Goal: Use online tool/utility: Utilize a website feature to perform a specific function

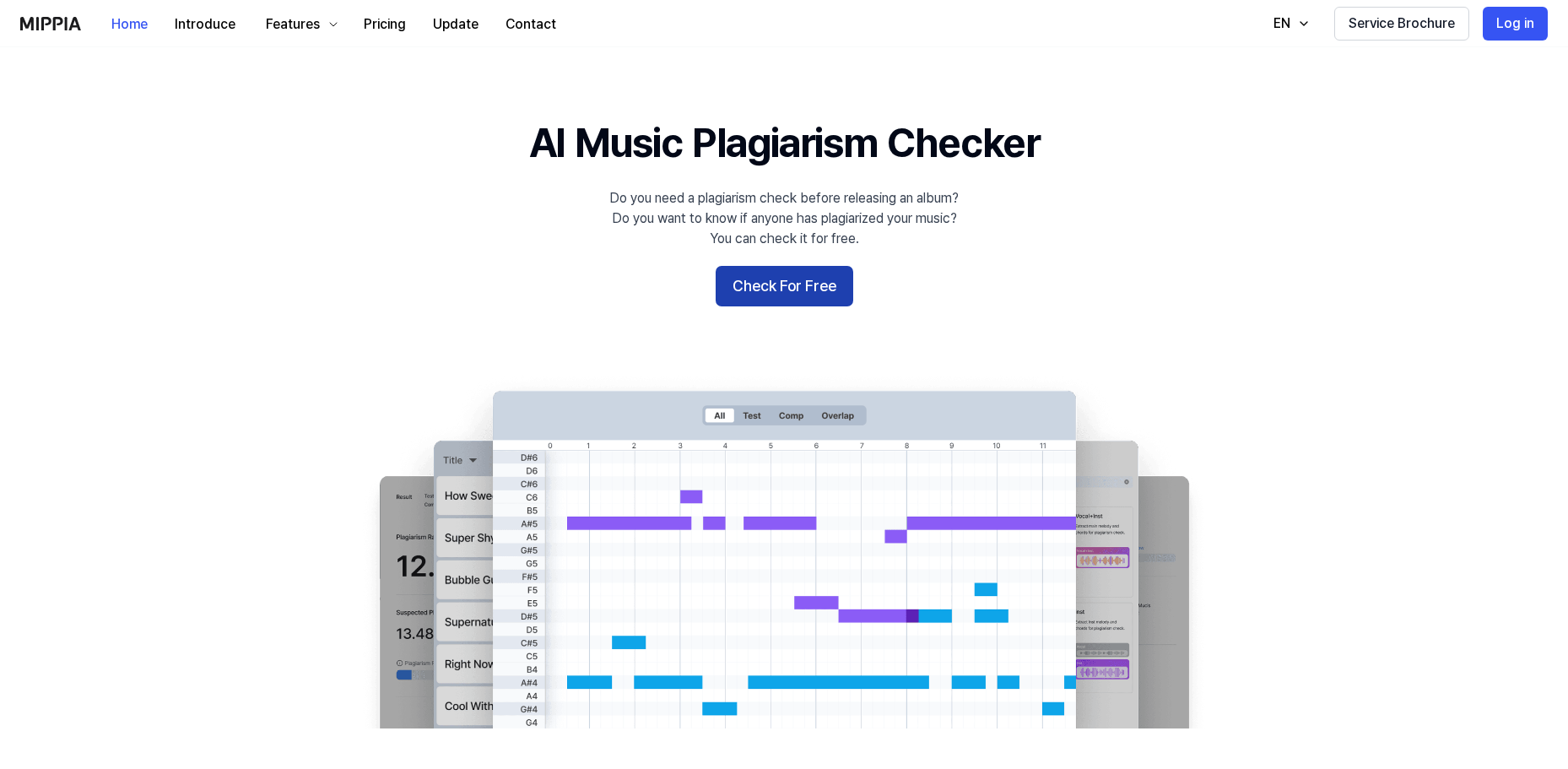
click at [819, 280] on button "Check For Free" at bounding box center [784, 285] width 138 height 40
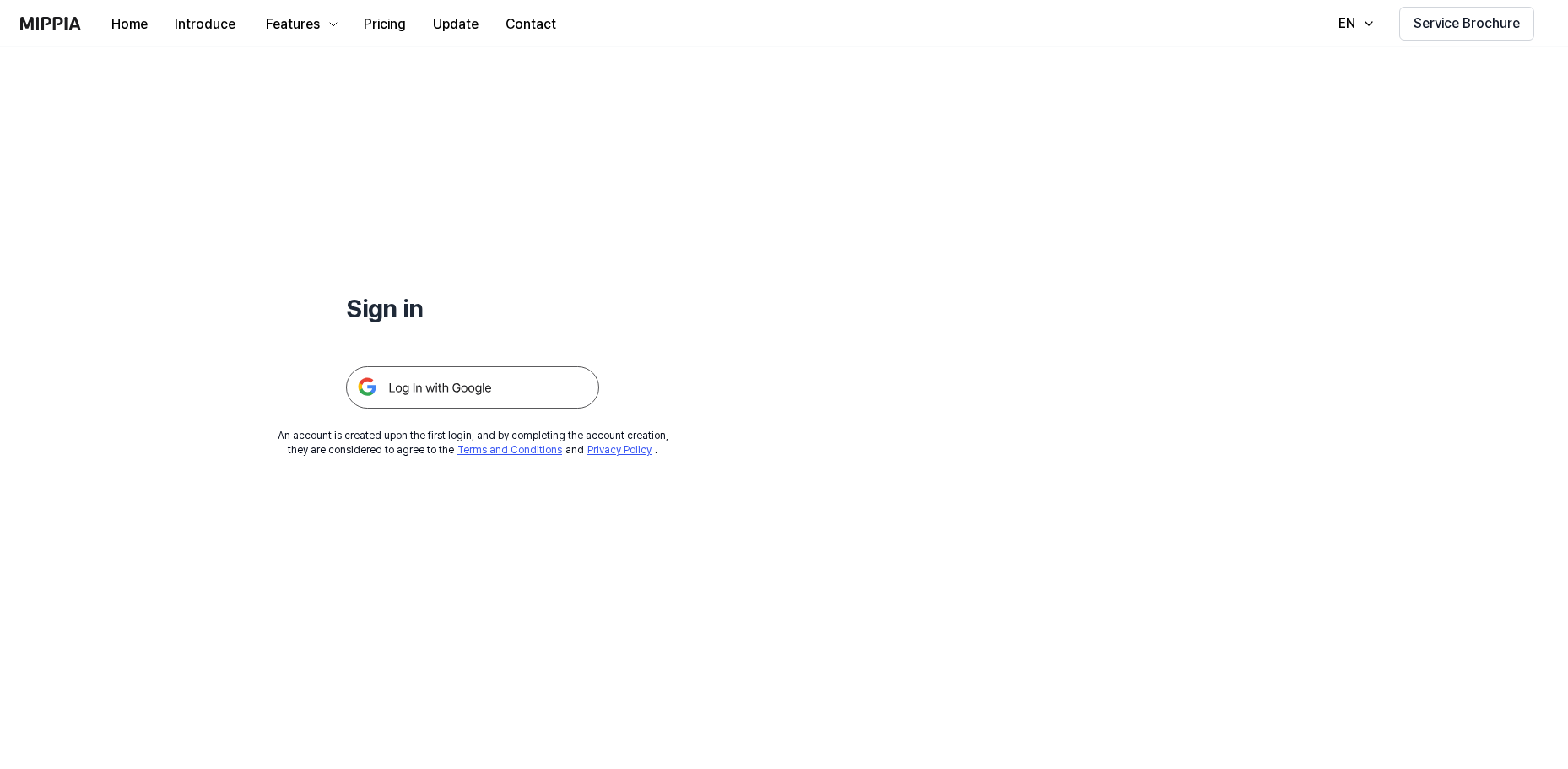
click at [535, 396] on img at bounding box center [473, 387] width 253 height 42
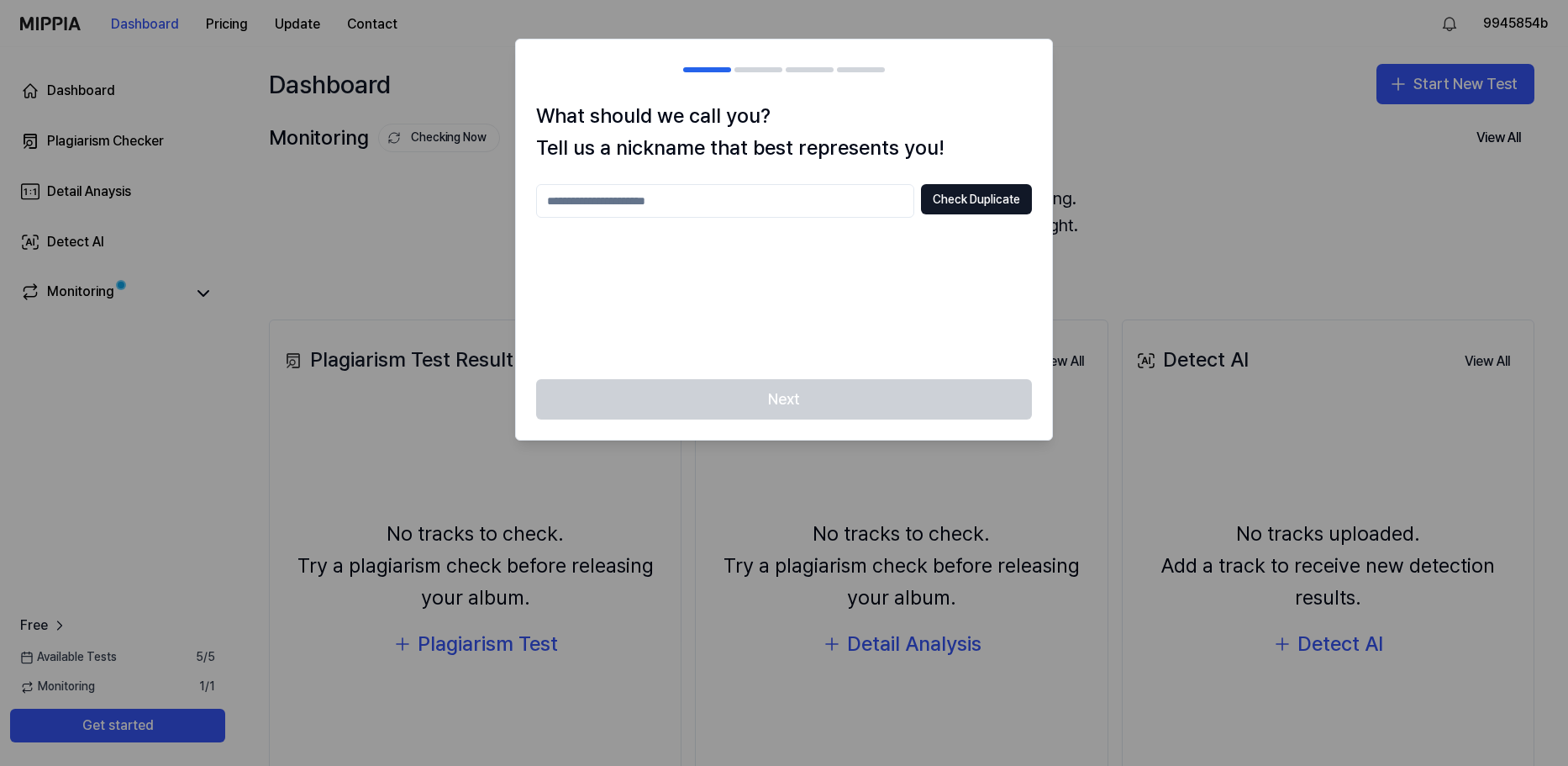
click at [680, 199] on input "text" at bounding box center [725, 200] width 378 height 33
type input "**********"
click at [967, 212] on button "Check Duplicate" at bounding box center [976, 199] width 111 height 30
click at [969, 206] on button "Check Duplicate" at bounding box center [976, 199] width 111 height 30
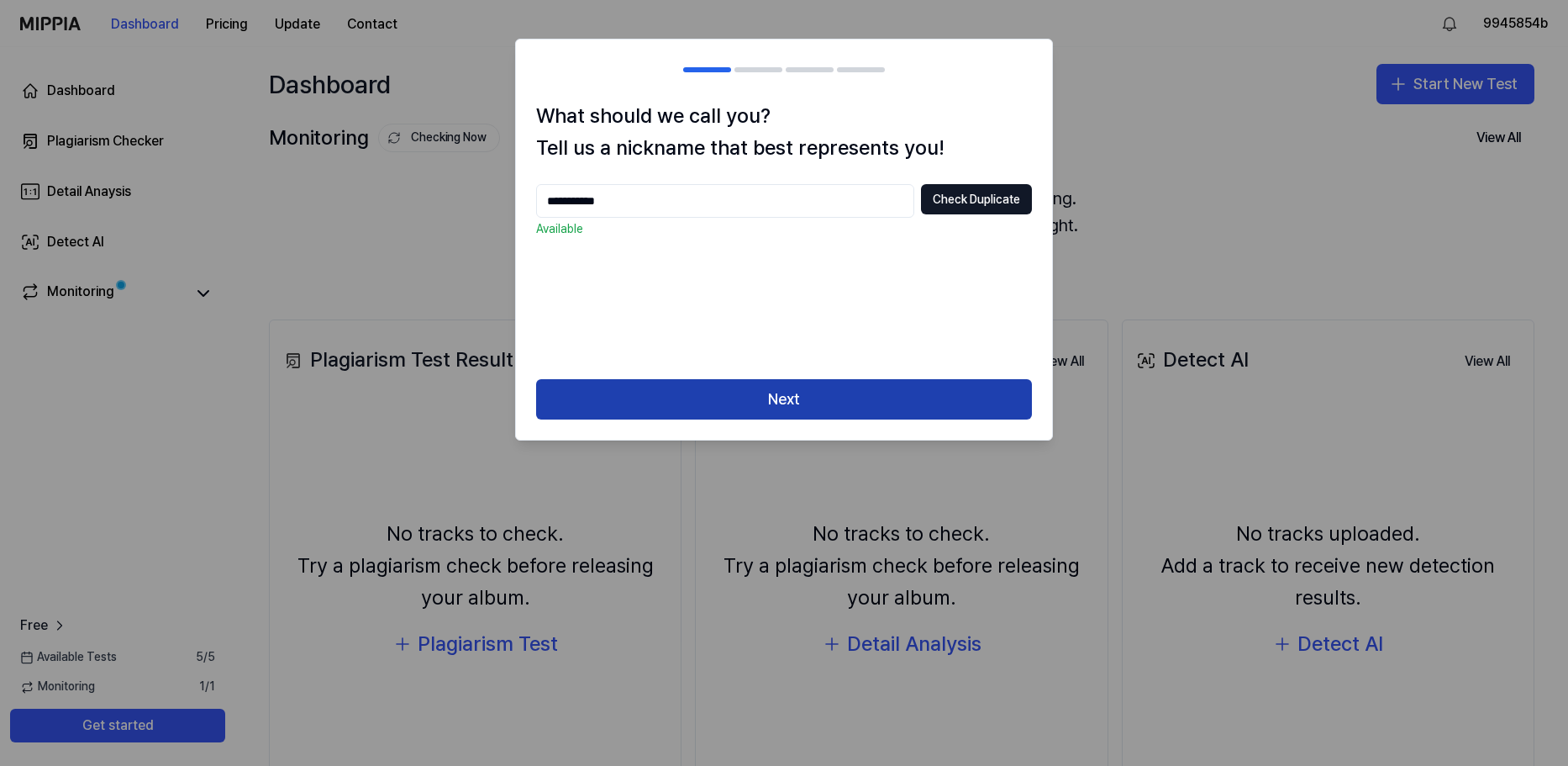
click at [825, 397] on button "Next" at bounding box center [784, 398] width 495 height 40
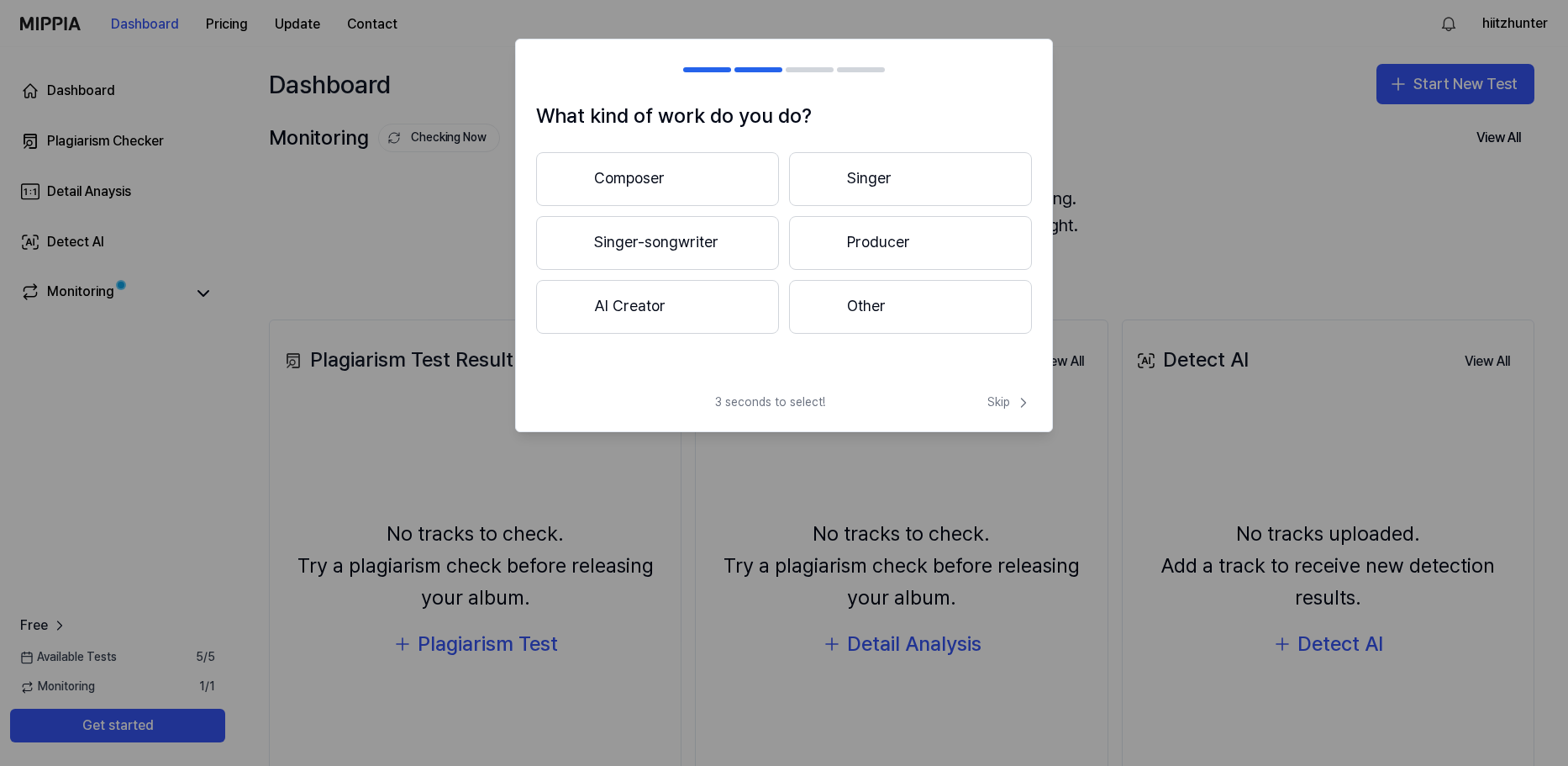
click at [877, 177] on button "Singer" at bounding box center [910, 178] width 243 height 54
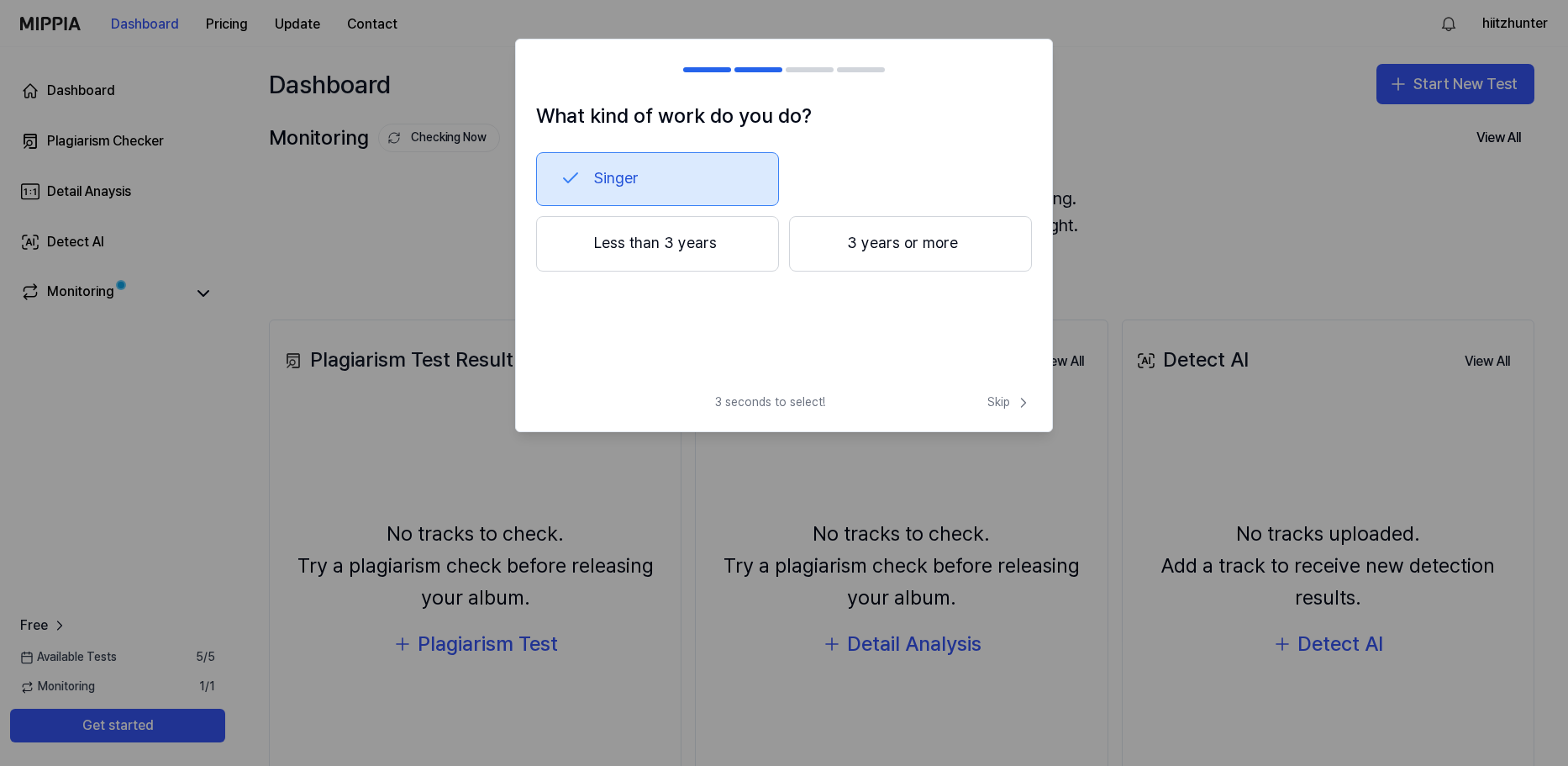
click at [703, 263] on button "Less than 3 years" at bounding box center [657, 243] width 243 height 55
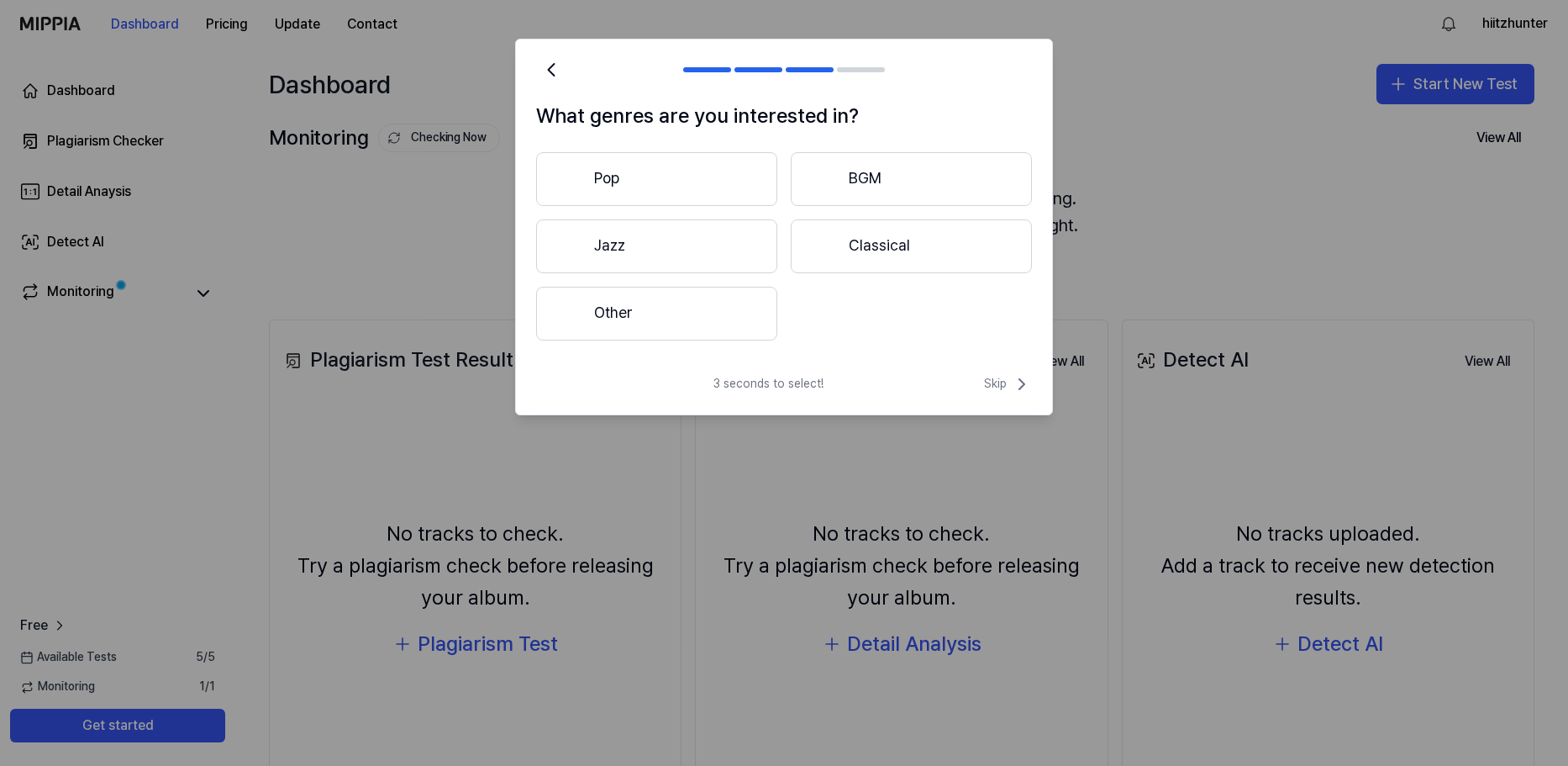
click at [732, 308] on button "Other" at bounding box center [657, 313] width 241 height 54
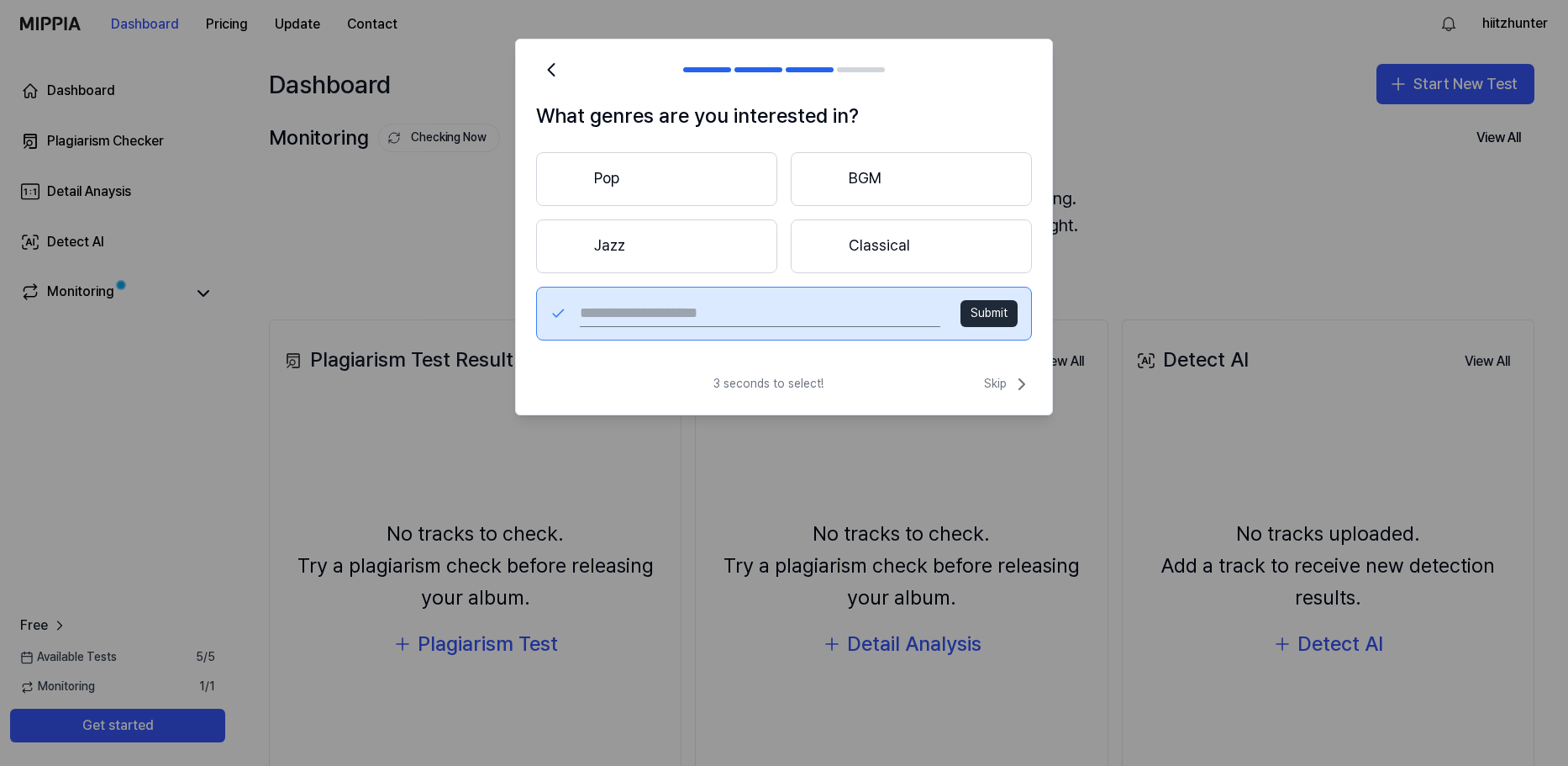
click at [866, 309] on input "text" at bounding box center [760, 314] width 361 height 27
type input "********"
click at [996, 315] on button "Submit" at bounding box center [988, 314] width 57 height 27
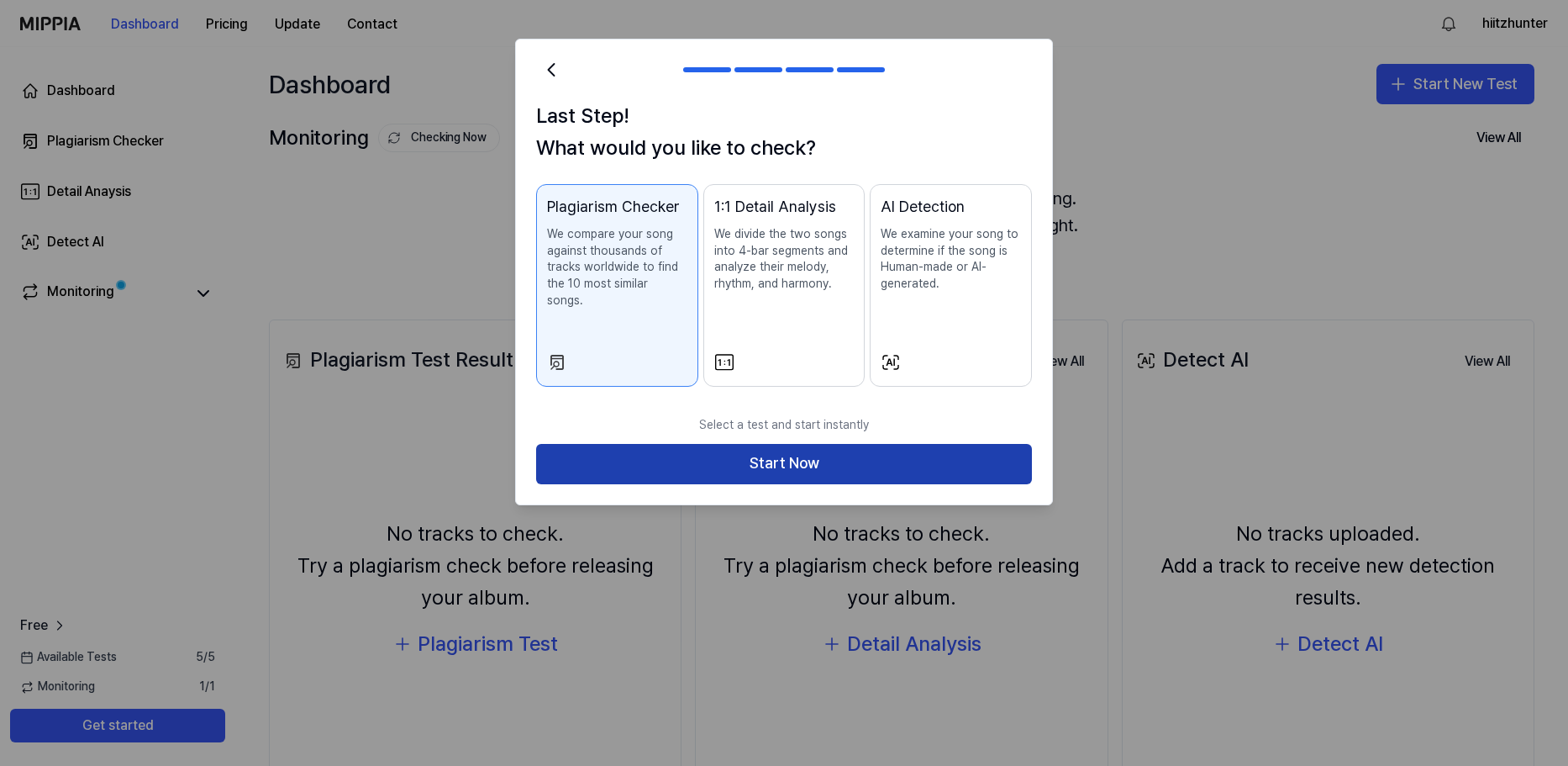
click at [690, 451] on button "Start Now" at bounding box center [784, 463] width 495 height 40
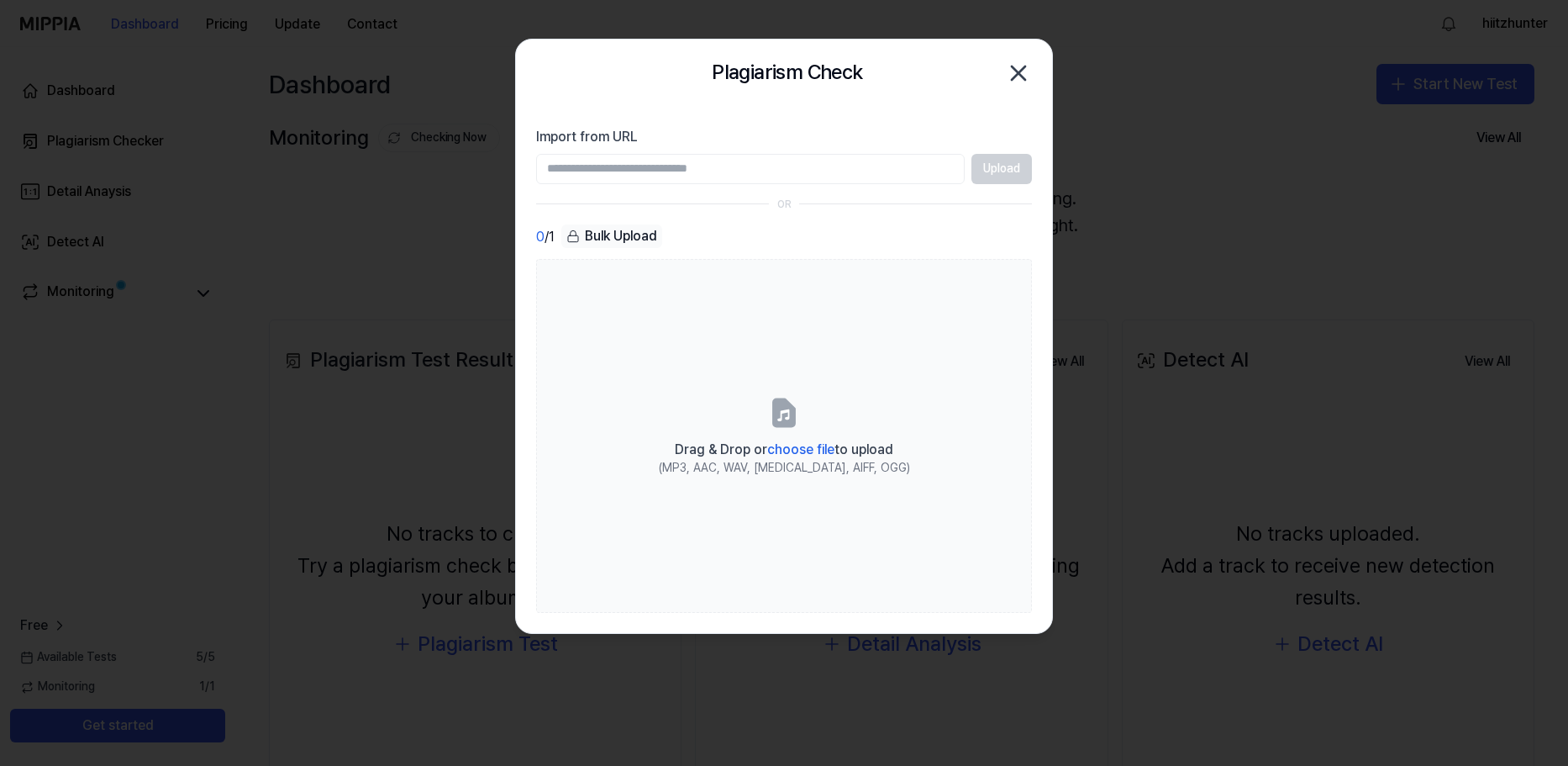
click at [1027, 72] on icon "button" at bounding box center [1019, 73] width 27 height 27
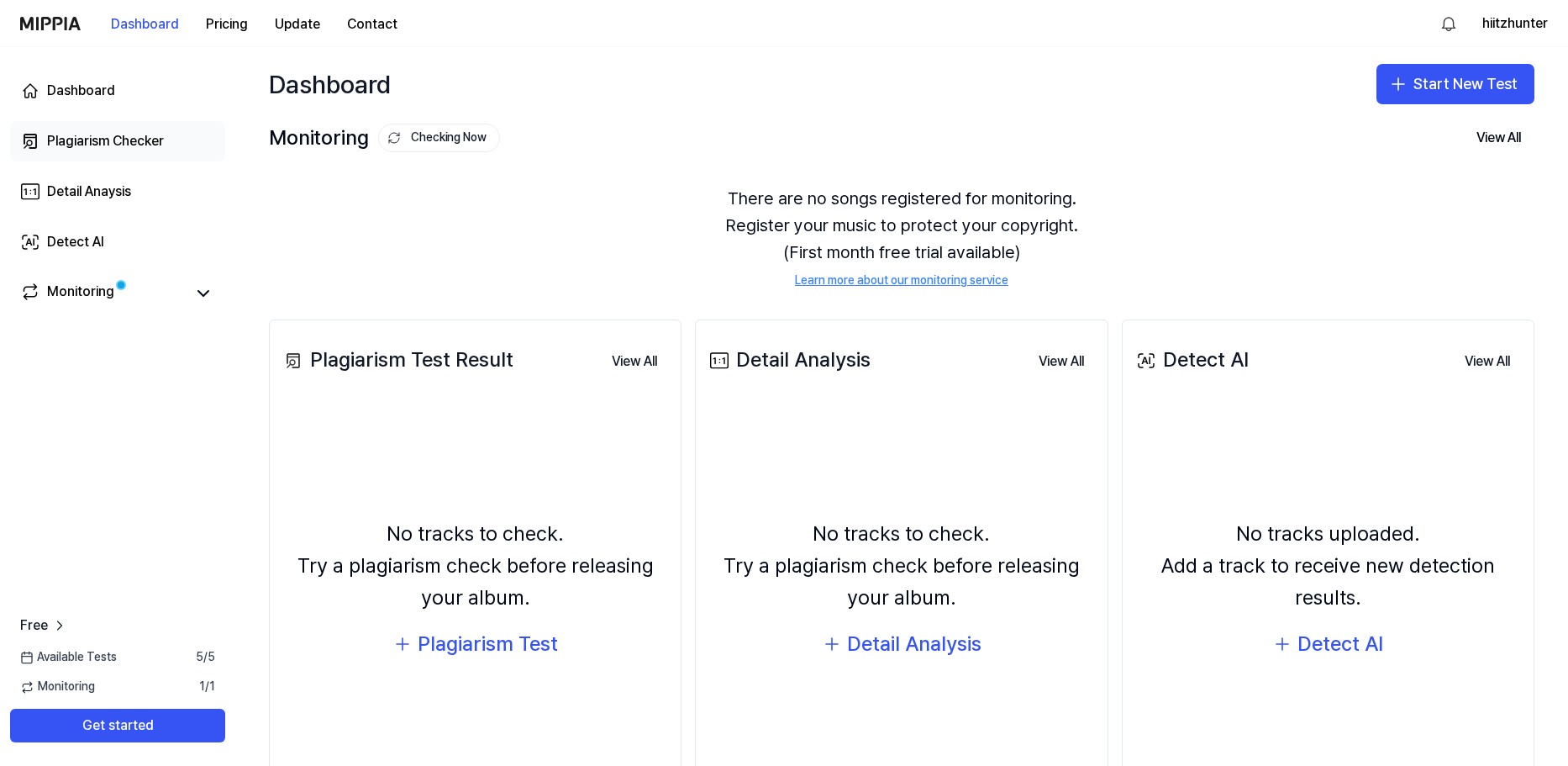
click at [133, 148] on div "Plagiarism Checker" at bounding box center [105, 142] width 117 height 20
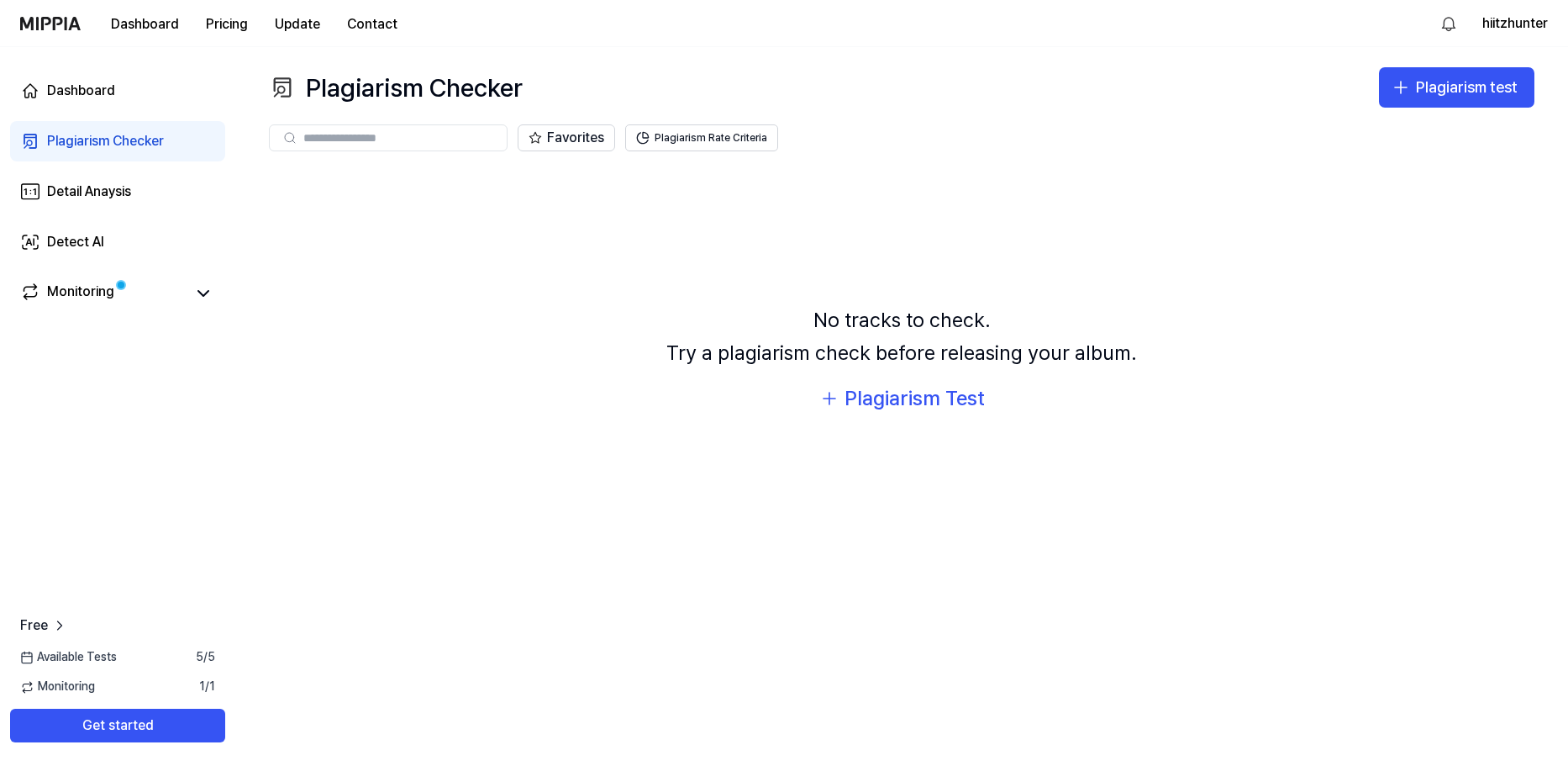
click at [424, 141] on input "text" at bounding box center [400, 138] width 194 height 15
click at [101, 101] on link "Dashboard" at bounding box center [118, 90] width 215 height 40
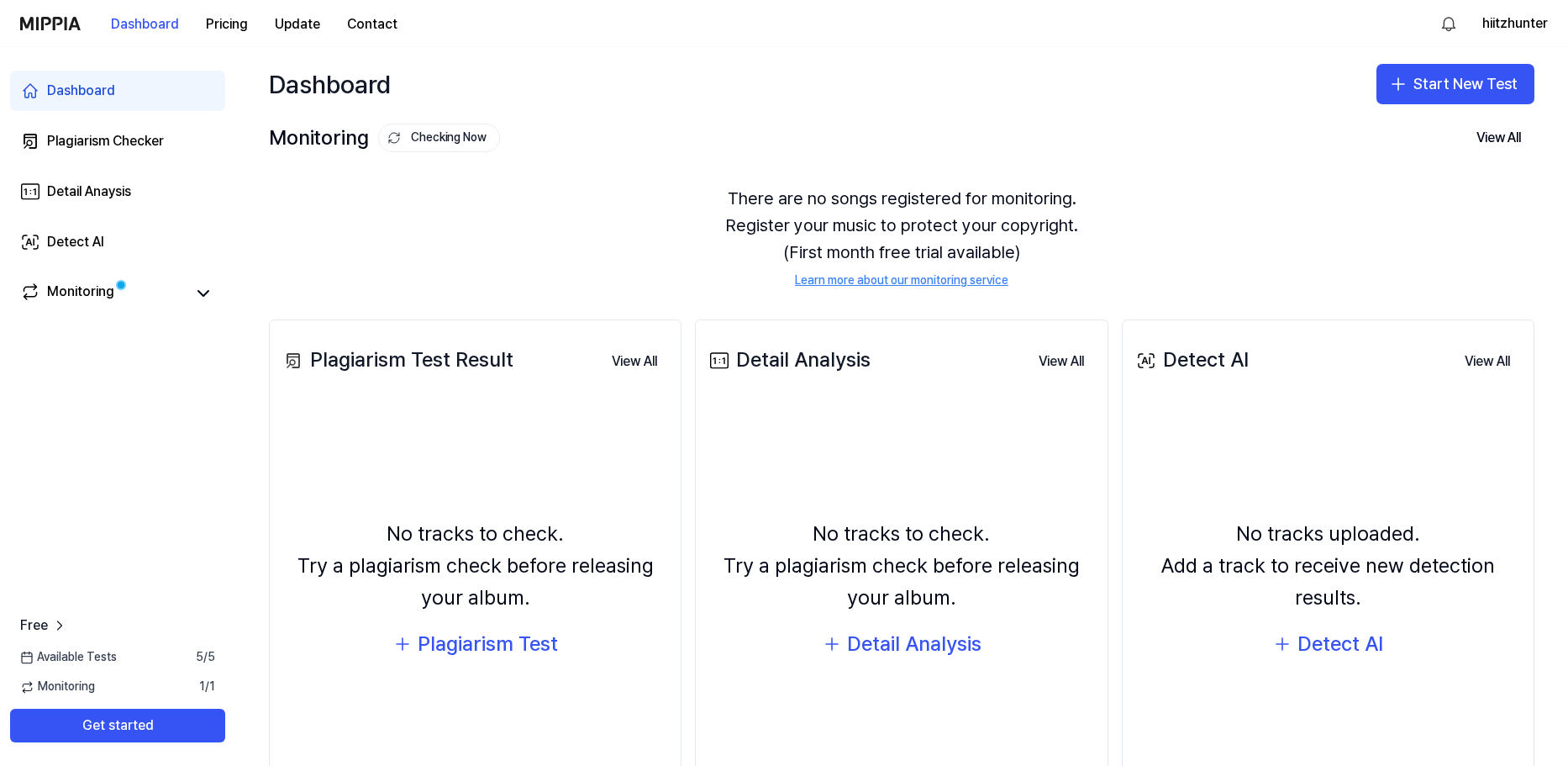
scroll to position [102, 0]
